Goal: Transaction & Acquisition: Book appointment/travel/reservation

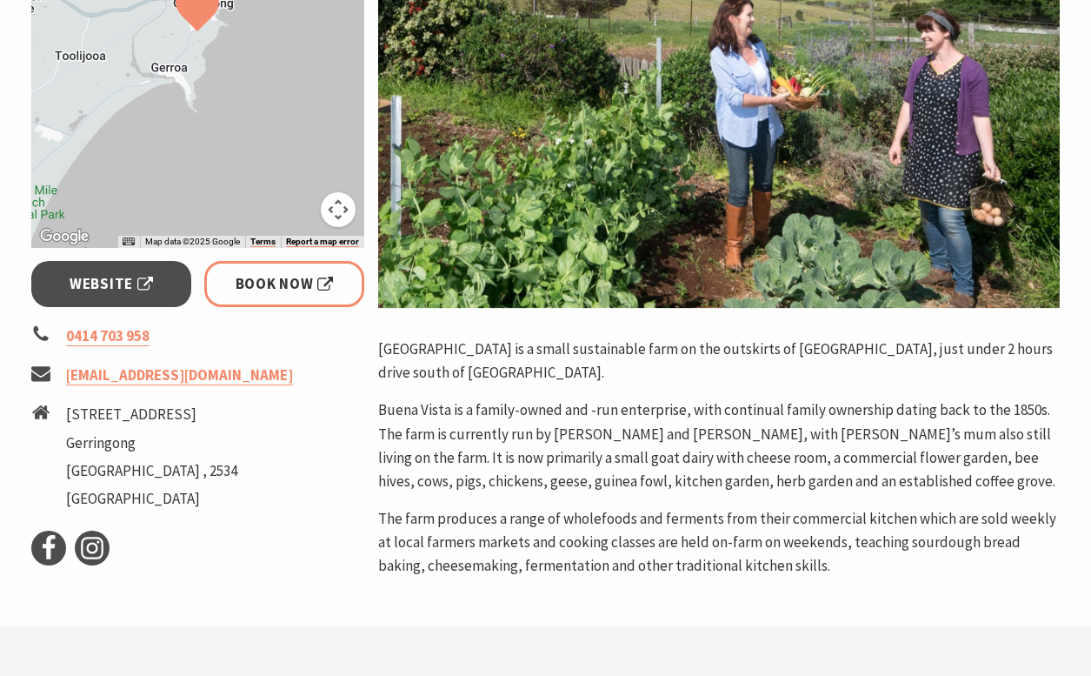
scroll to position [461, 0]
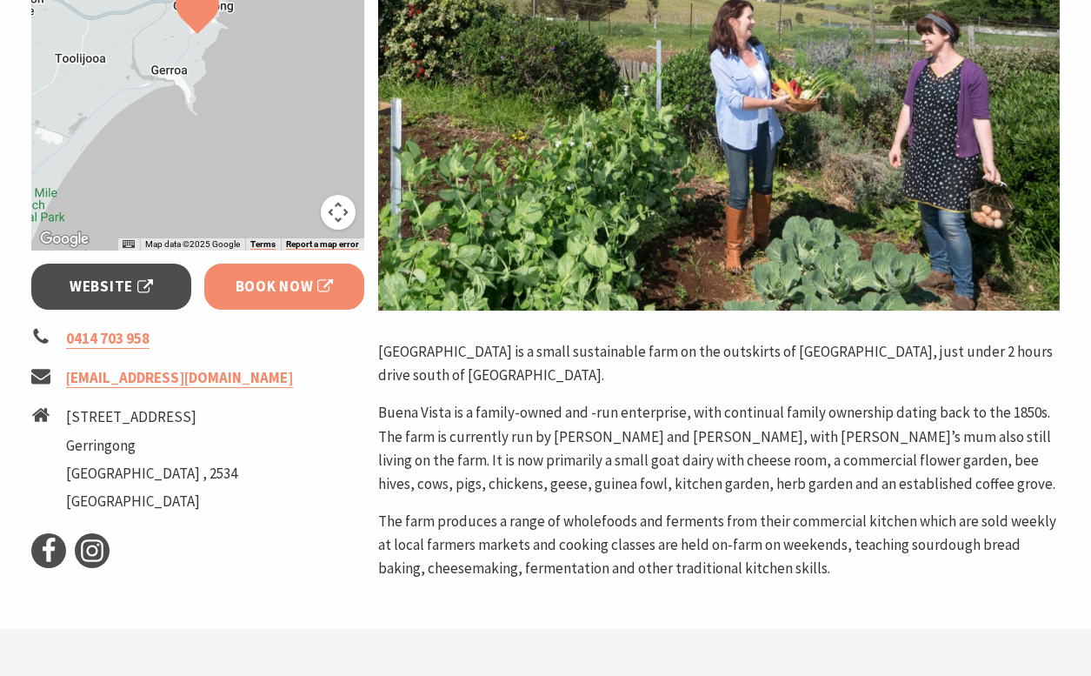
click at [314, 297] on link "Book Now" at bounding box center [284, 286] width 161 height 46
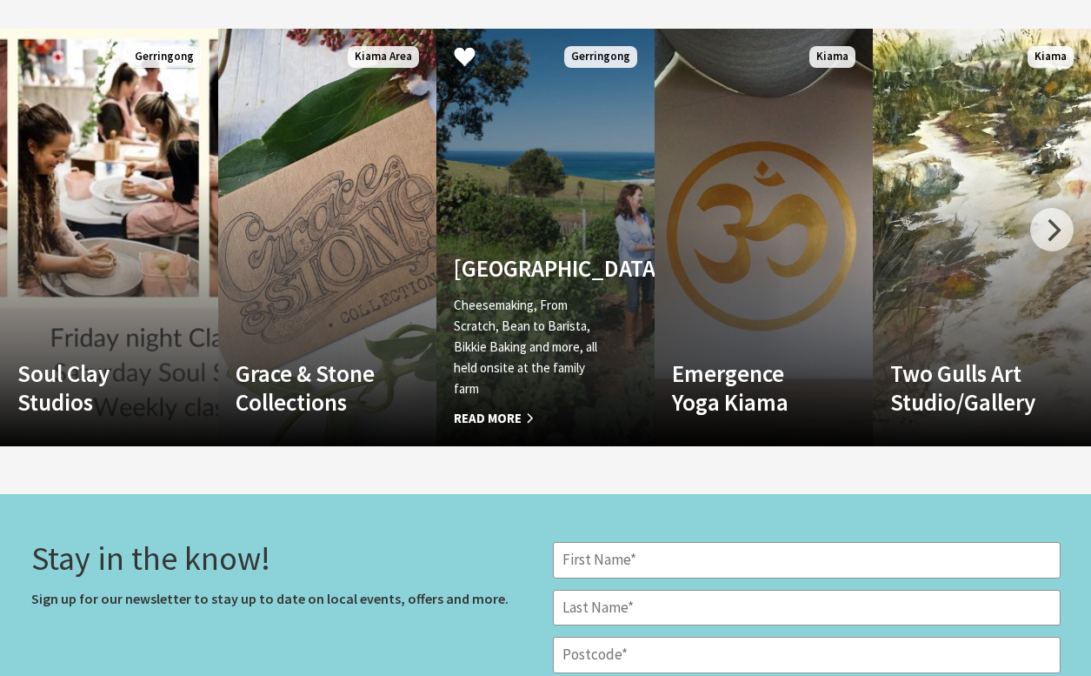
scroll to position [2333, 0]
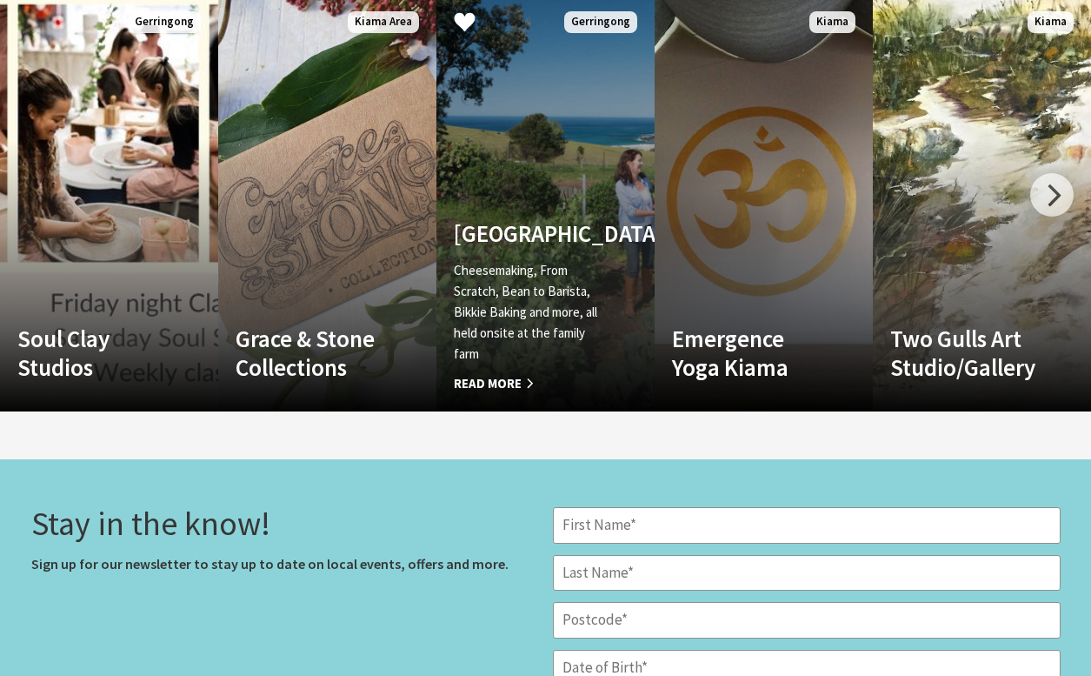
click at [563, 183] on link "Another Image Used Buena Vista Farm Cheesemaking, From Scratch, Bean to Barista…" at bounding box center [545, 202] width 218 height 417
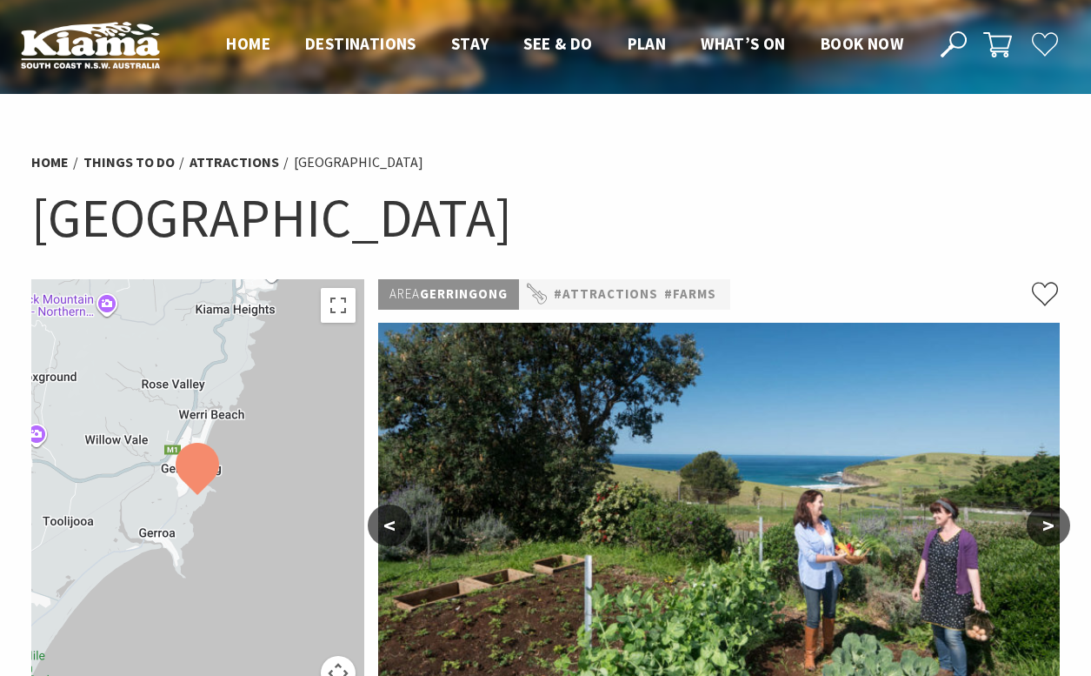
scroll to position [205, 0]
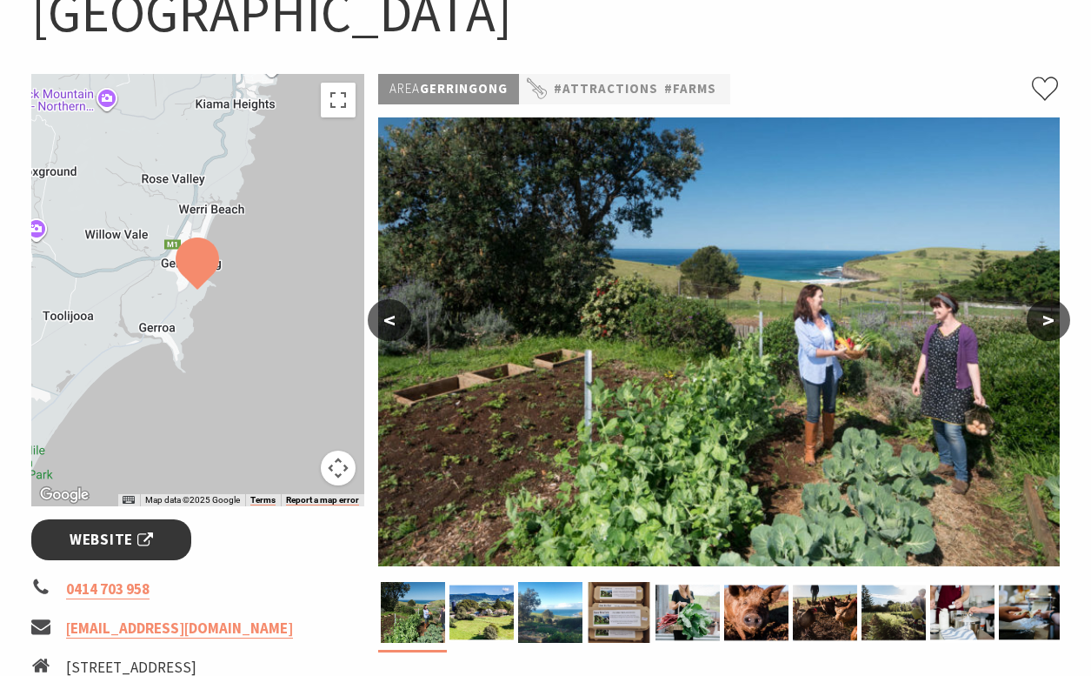
click at [110, 543] on span "Website" at bounding box center [111, 539] width 83 height 23
